Goal: Browse casually

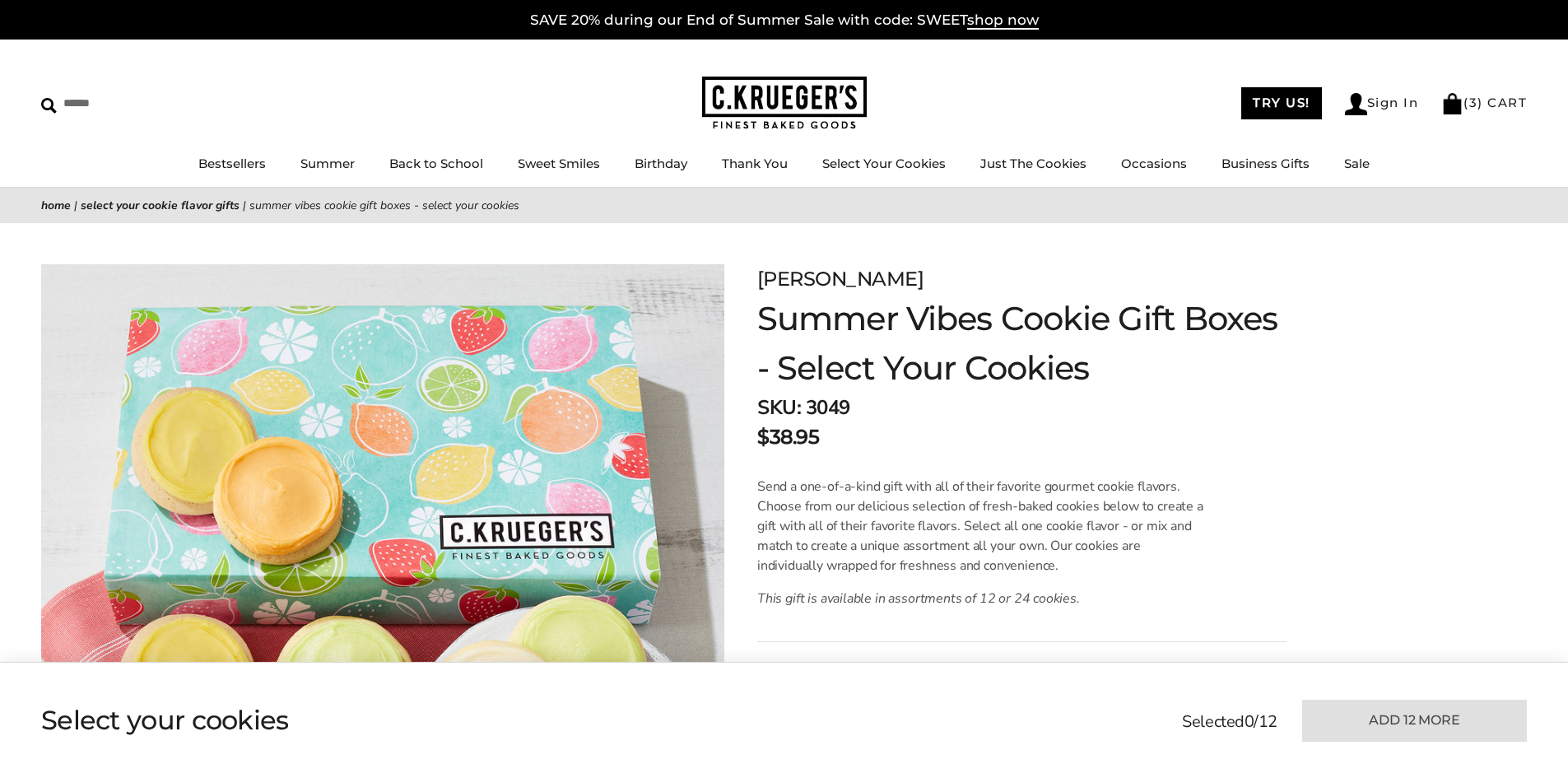
drag, startPoint x: 0, startPoint y: 0, endPoint x: 778, endPoint y: 84, distance: 782.5
click at [778, 84] on img at bounding box center [784, 103] width 165 height 53
